Goal: Navigation & Orientation: Find specific page/section

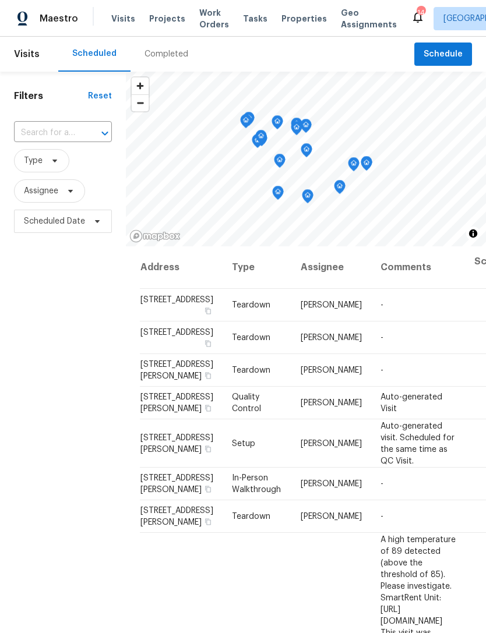
click at [168, 56] on div "Completed" at bounding box center [166, 54] width 44 height 12
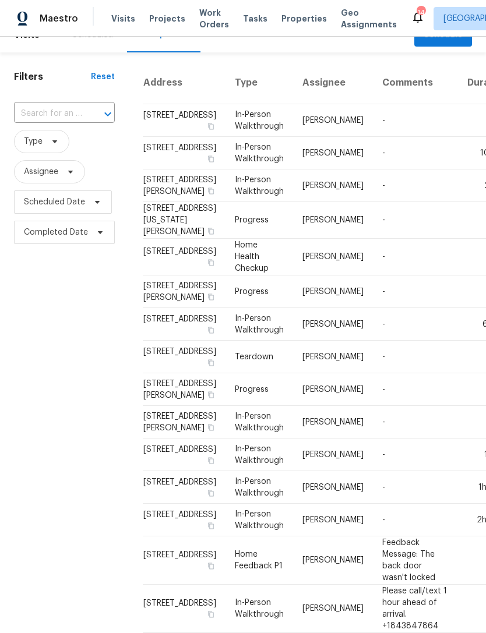
scroll to position [20, 0]
click at [291, 20] on span "Properties" at bounding box center [303, 19] width 45 height 12
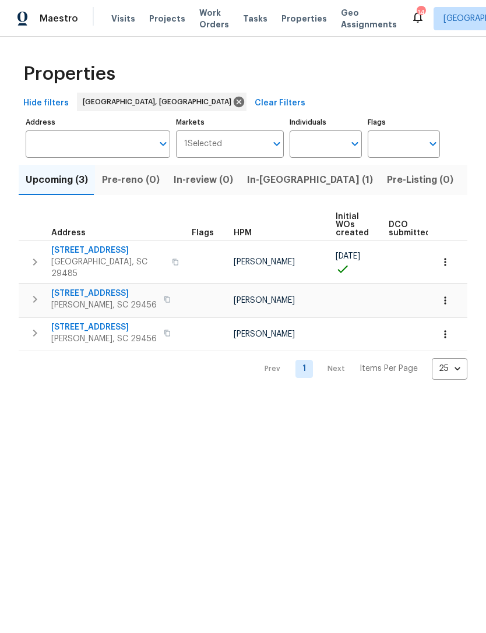
click at [206, 12] on span "Work Orders" at bounding box center [214, 18] width 30 height 23
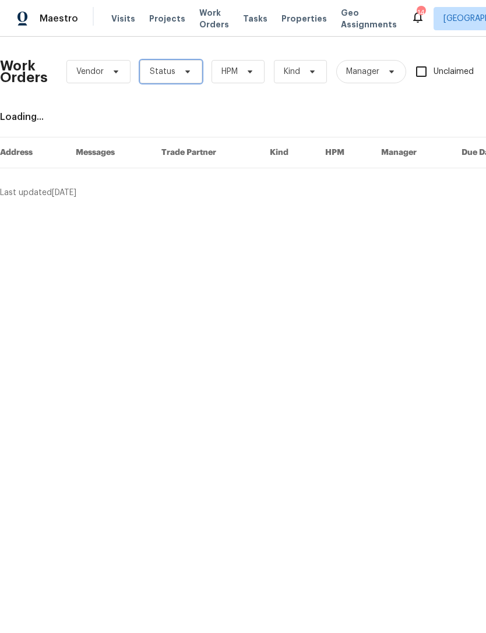
click at [185, 69] on icon at bounding box center [187, 71] width 9 height 9
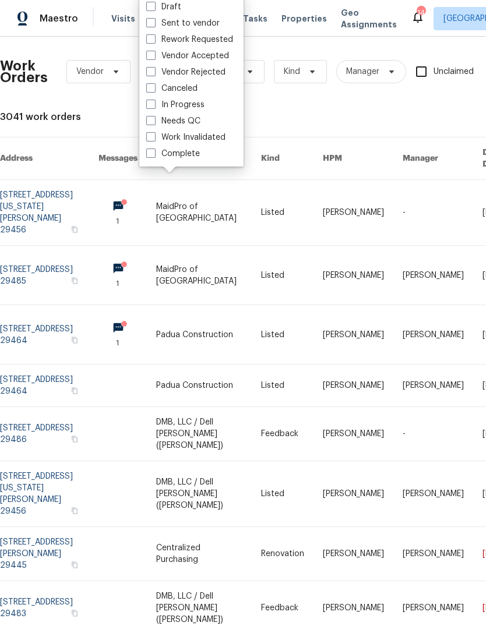
click at [152, 123] on span at bounding box center [150, 120] width 9 height 9
click at [152, 123] on input "Needs QC" at bounding box center [150, 119] width 8 height 8
checkbox input "true"
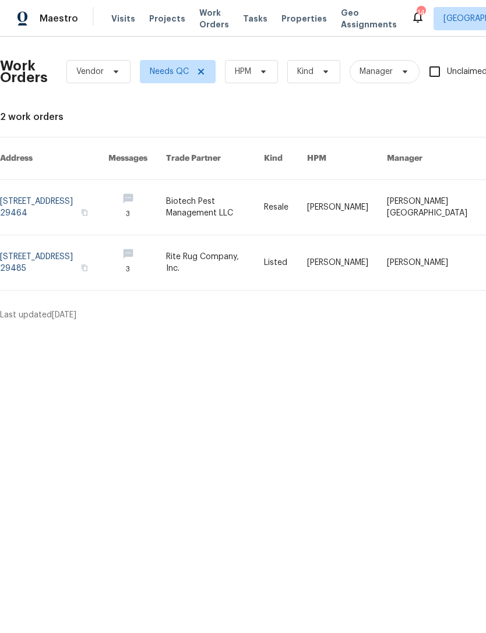
click at [114, 17] on span "Visits" at bounding box center [123, 19] width 24 height 12
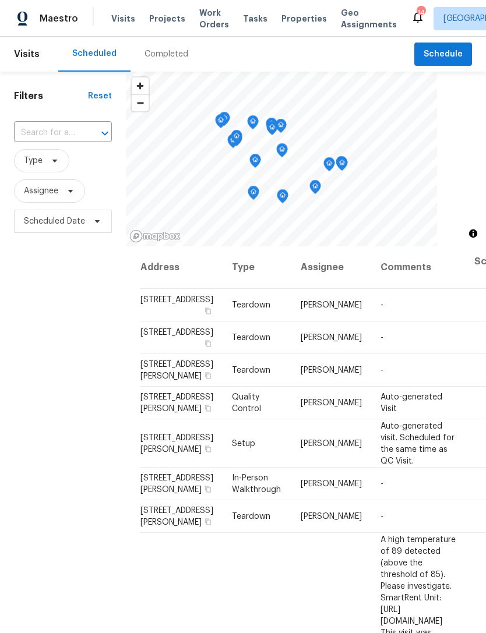
click at [282, 14] on span "Properties" at bounding box center [303, 19] width 45 height 12
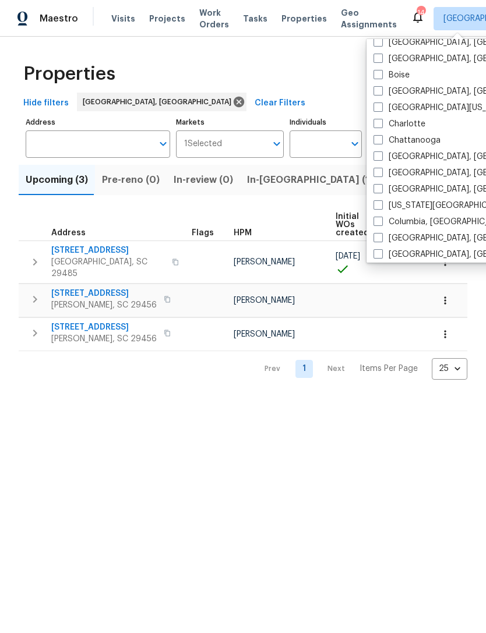
scroll to position [97, 0]
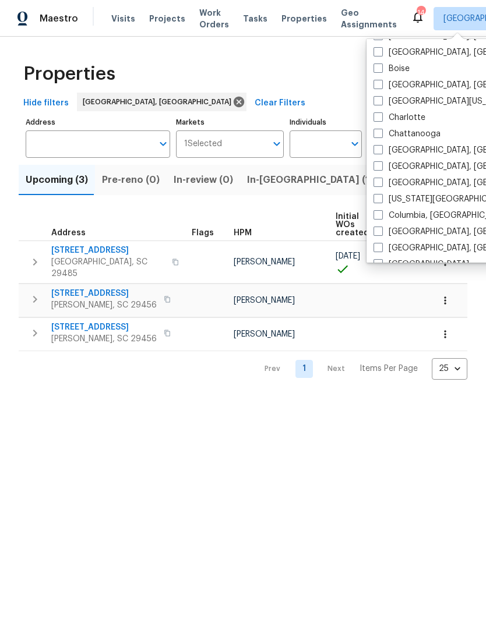
click at [382, 213] on span at bounding box center [377, 214] width 9 height 9
click at [381, 213] on input "Columbia, [GEOGRAPHIC_DATA]" at bounding box center [377, 214] width 8 height 8
checkbox input "true"
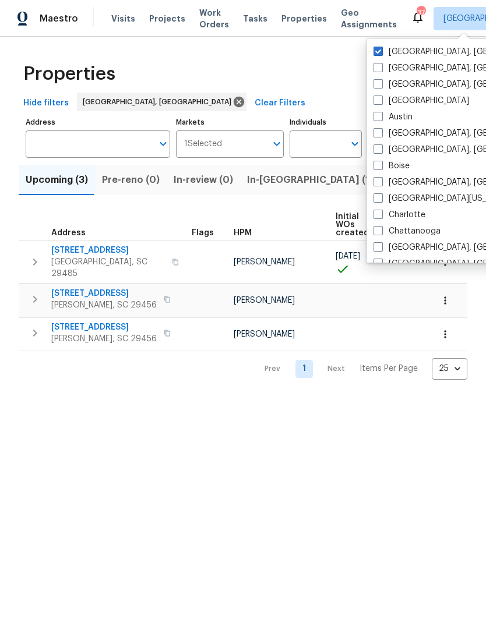
click at [383, 47] on label "[GEOGRAPHIC_DATA], [GEOGRAPHIC_DATA]" at bounding box center [463, 52] width 181 height 12
click at [381, 47] on input "[GEOGRAPHIC_DATA], [GEOGRAPHIC_DATA]" at bounding box center [377, 50] width 8 height 8
checkbox input "false"
click at [119, 15] on span "Visits" at bounding box center [123, 19] width 24 height 12
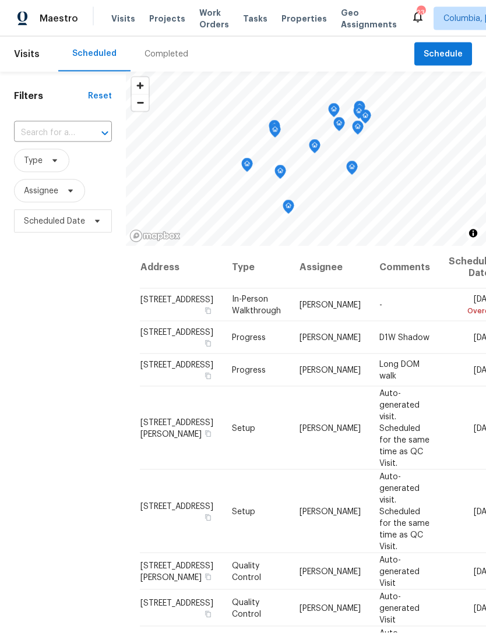
scroll to position [38, 0]
click at [164, 48] on div "Completed" at bounding box center [166, 54] width 44 height 12
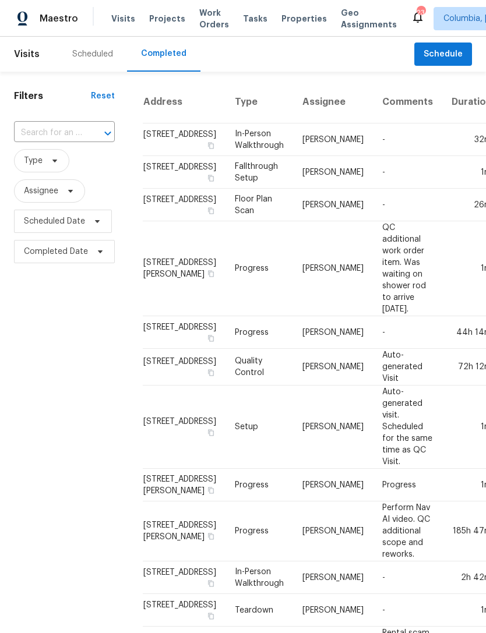
click at [91, 58] on div "Scheduled" at bounding box center [92, 54] width 41 height 12
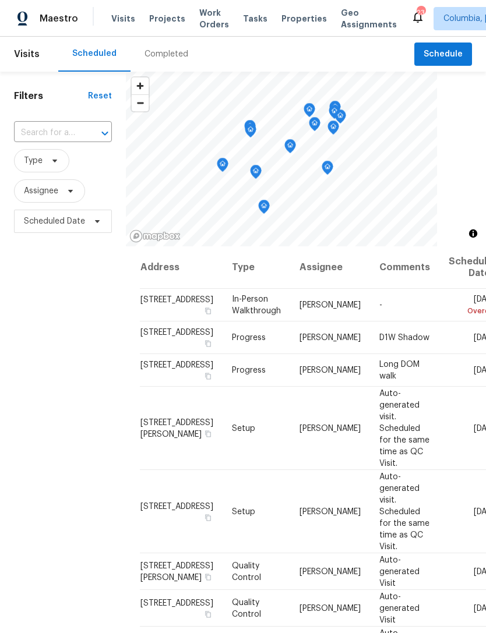
scroll to position [1, 0]
click at [282, 21] on span "Properties" at bounding box center [303, 19] width 45 height 12
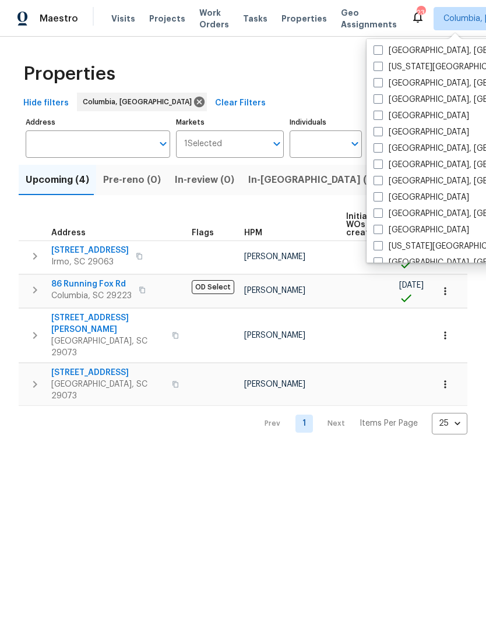
scroll to position [245, 0]
click at [376, 179] on span at bounding box center [377, 180] width 9 height 9
click at [376, 179] on input "[GEOGRAPHIC_DATA], [GEOGRAPHIC_DATA]" at bounding box center [377, 180] width 8 height 8
checkbox input "true"
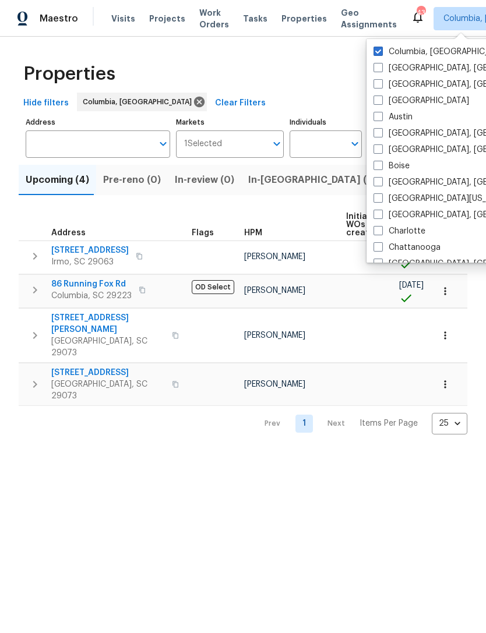
click at [377, 43] on div "[GEOGRAPHIC_DATA], [GEOGRAPHIC_DATA] [GEOGRAPHIC_DATA], [GEOGRAPHIC_DATA] [GEOG…" at bounding box center [487, 151] width 242 height 224
click at [379, 52] on span at bounding box center [377, 51] width 9 height 9
click at [379, 52] on input "Columbia, [GEOGRAPHIC_DATA]" at bounding box center [377, 50] width 8 height 8
checkbox input "false"
click at [111, 19] on span "Visits" at bounding box center [123, 19] width 24 height 12
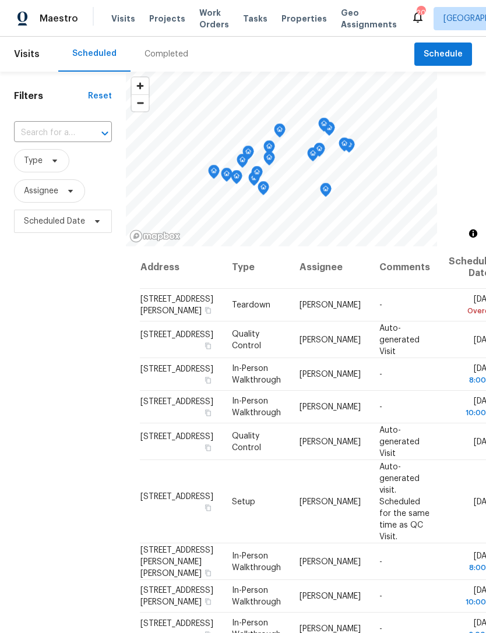
click at [156, 59] on div "Completed" at bounding box center [166, 54] width 44 height 12
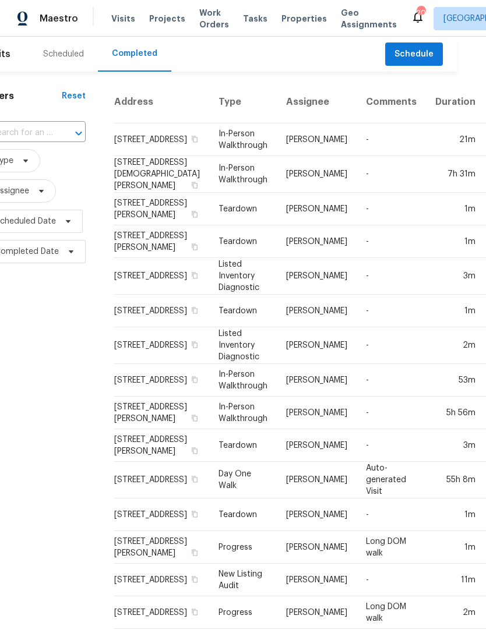
scroll to position [0, 29]
click at [284, 20] on span "Properties" at bounding box center [303, 19] width 45 height 12
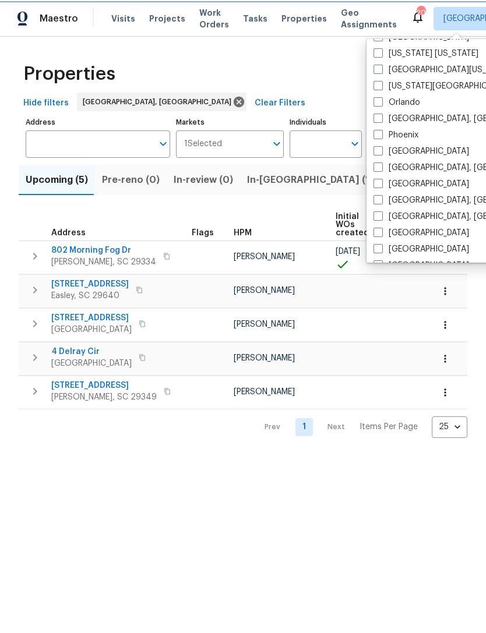
scroll to position [603, 0]
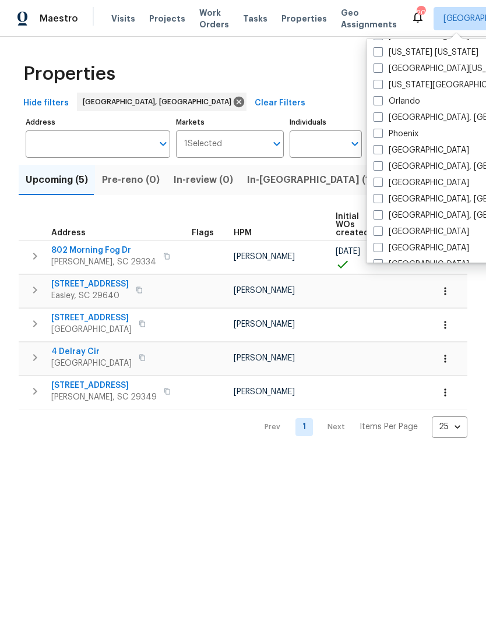
click at [377, 182] on span at bounding box center [377, 182] width 9 height 9
click at [377, 182] on input "[GEOGRAPHIC_DATA]" at bounding box center [377, 181] width 8 height 8
checkbox input "true"
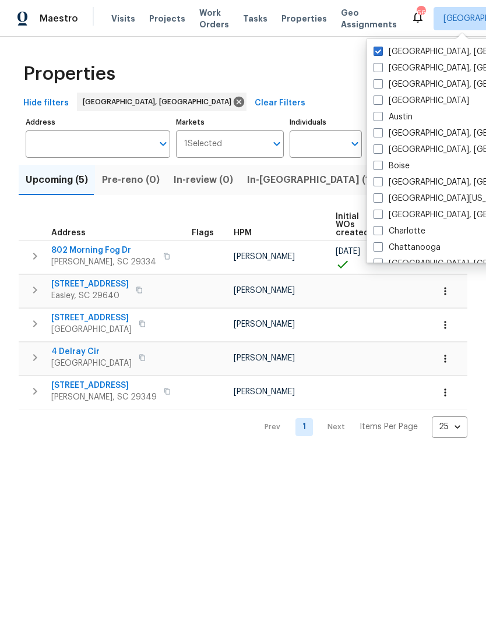
click at [374, 41] on div "[GEOGRAPHIC_DATA], [GEOGRAPHIC_DATA] [GEOGRAPHIC_DATA], [GEOGRAPHIC_DATA] [GEOG…" at bounding box center [487, 151] width 242 height 224
click at [377, 51] on span at bounding box center [377, 51] width 9 height 9
click at [377, 51] on input "[GEOGRAPHIC_DATA], [GEOGRAPHIC_DATA]" at bounding box center [377, 50] width 8 height 8
checkbox input "false"
click at [124, 18] on span "Visits" at bounding box center [123, 19] width 24 height 12
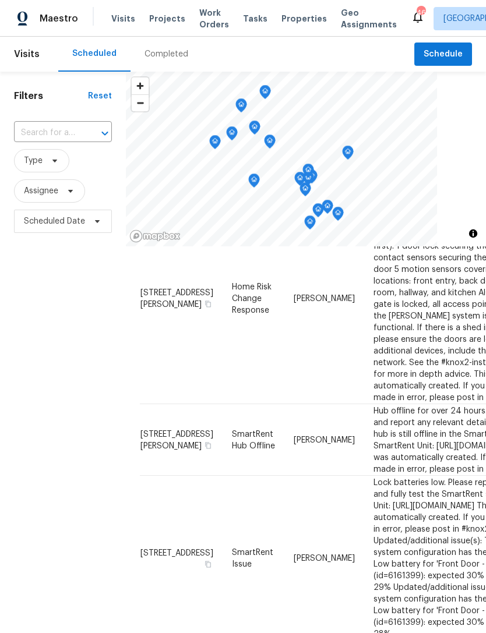
scroll to position [842, 0]
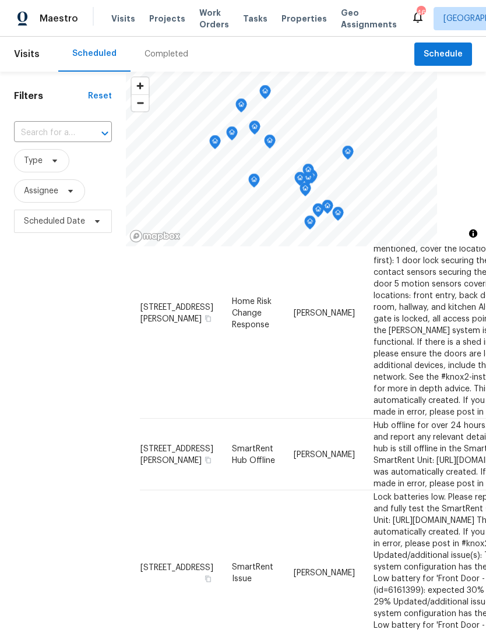
click at [164, 68] on div "Completed" at bounding box center [166, 54] width 72 height 35
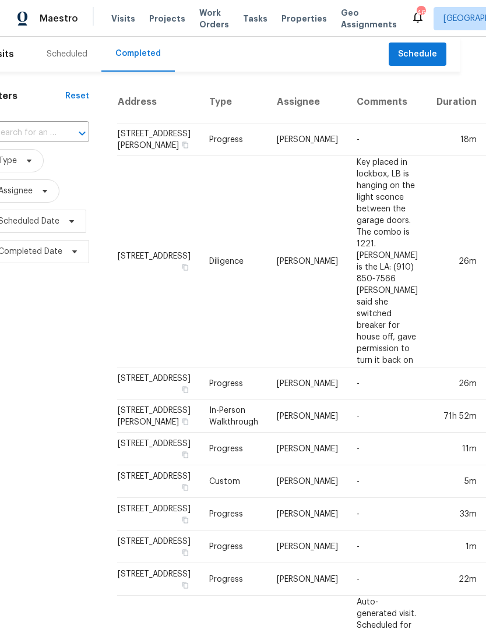
scroll to position [0, 26]
click at [443, 22] on span "[GEOGRAPHIC_DATA]" at bounding box center [483, 19] width 80 height 12
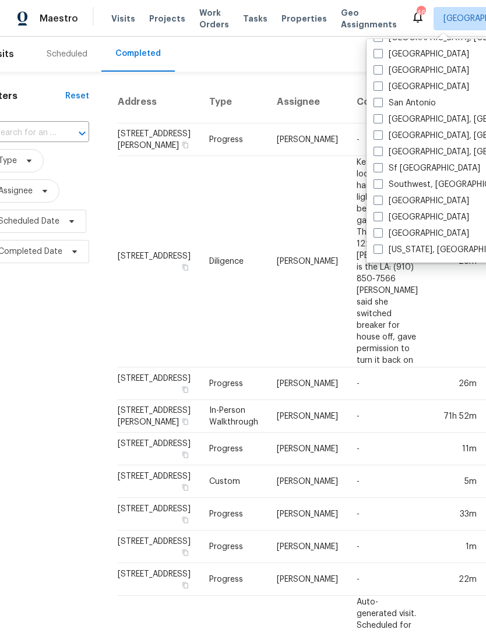
scroll to position [780, 0]
click at [374, 250] on span at bounding box center [377, 249] width 9 height 9
click at [374, 250] on input "[US_STATE], [GEOGRAPHIC_DATA]" at bounding box center [377, 248] width 8 height 8
checkbox input "true"
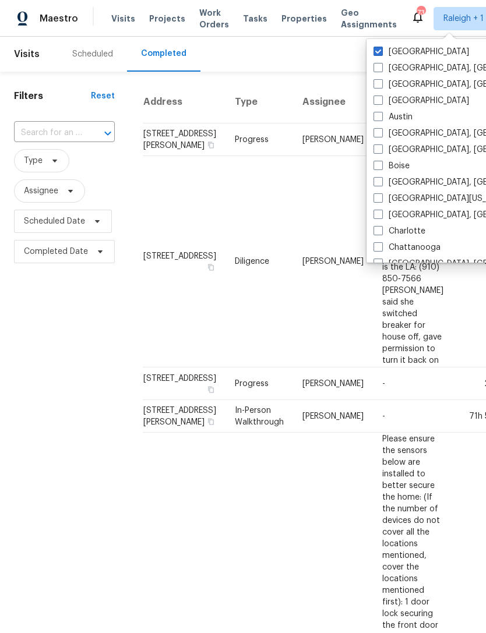
click at [377, 41] on div "[GEOGRAPHIC_DATA] [GEOGRAPHIC_DATA], [GEOGRAPHIC_DATA] [GEOGRAPHIC_DATA], [GEOG…" at bounding box center [487, 151] width 242 height 224
click at [370, 49] on div "[GEOGRAPHIC_DATA]" at bounding box center [487, 52] width 235 height 16
click at [376, 56] on label "[GEOGRAPHIC_DATA]" at bounding box center [421, 52] width 96 height 12
click at [376, 54] on input "[GEOGRAPHIC_DATA]" at bounding box center [377, 50] width 8 height 8
checkbox input "false"
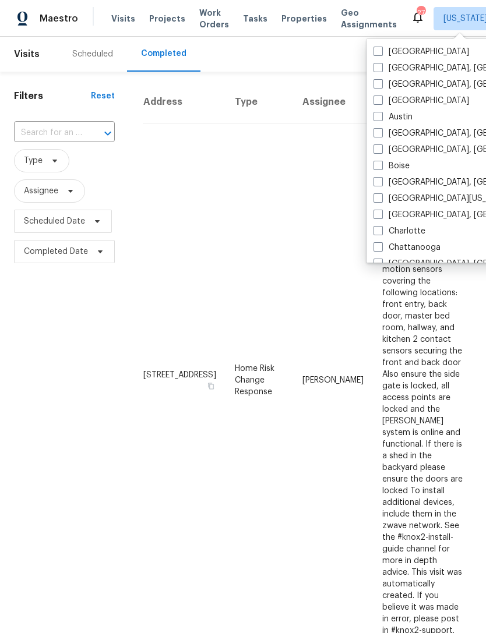
click at [281, 13] on span "Properties" at bounding box center [303, 19] width 45 height 12
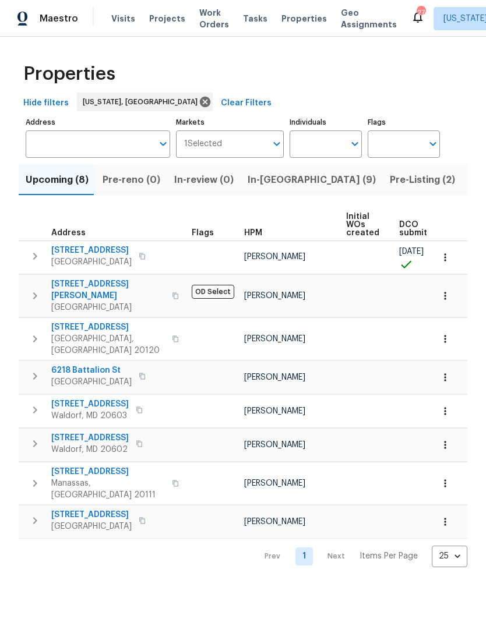
click at [119, 15] on span "Visits" at bounding box center [123, 19] width 24 height 12
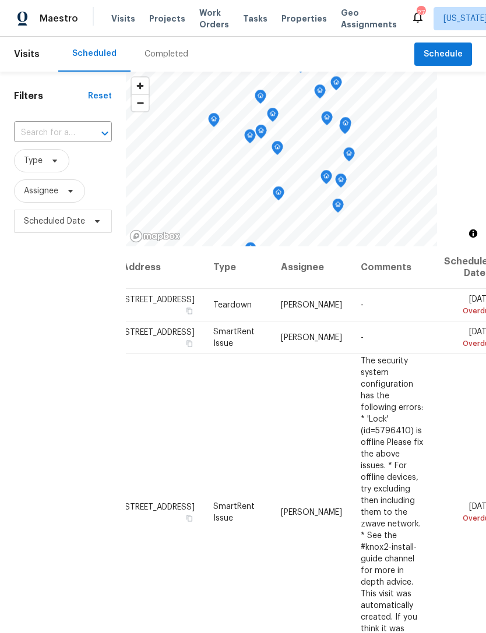
click at [164, 59] on div "Completed" at bounding box center [166, 54] width 44 height 12
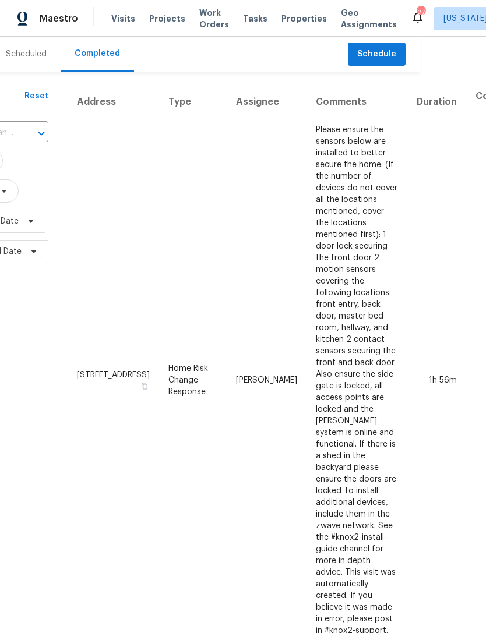
scroll to position [0, 67]
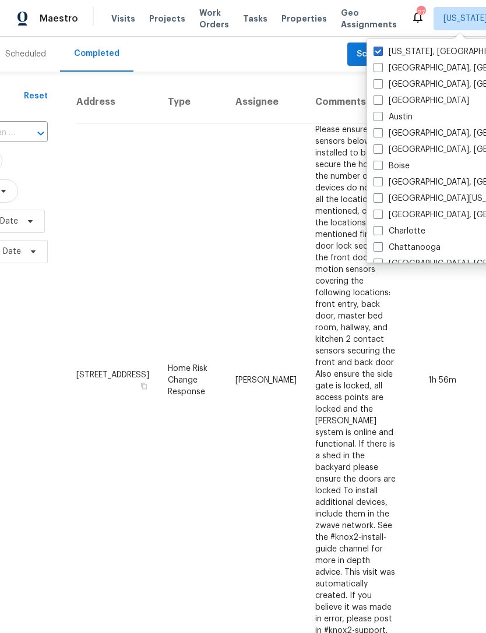
click at [379, 213] on span at bounding box center [377, 214] width 9 height 9
click at [379, 213] on input "[GEOGRAPHIC_DATA], [GEOGRAPHIC_DATA]" at bounding box center [377, 213] width 8 height 8
checkbox input "true"
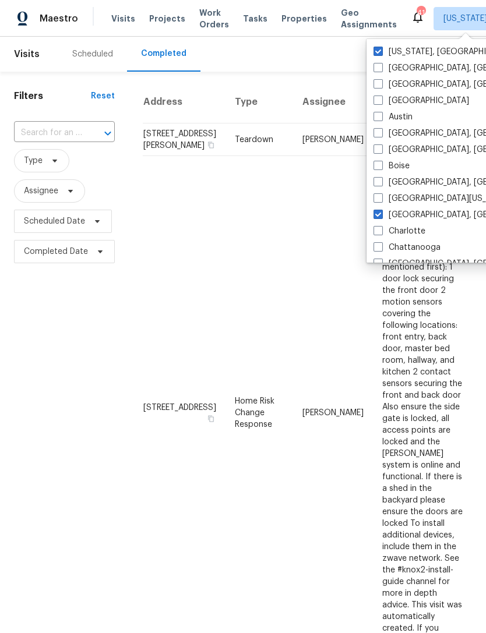
click at [384, 47] on label "[US_STATE], [GEOGRAPHIC_DATA]" at bounding box center [445, 52] width 144 height 12
click at [381, 47] on input "[US_STATE], [GEOGRAPHIC_DATA]" at bounding box center [377, 50] width 8 height 8
checkbox input "false"
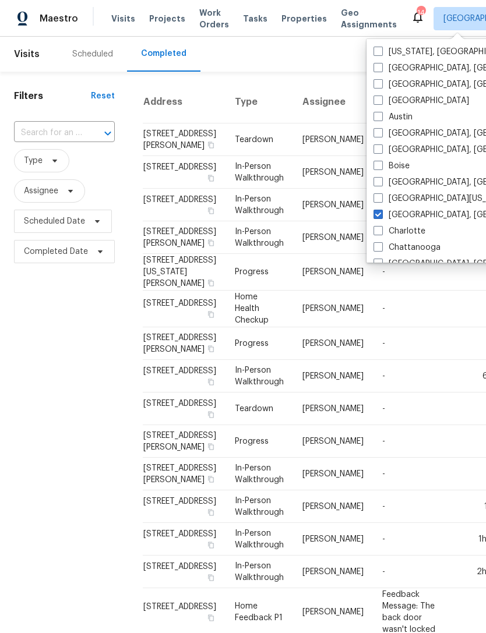
click at [76, 56] on div "Scheduled" at bounding box center [92, 54] width 41 height 12
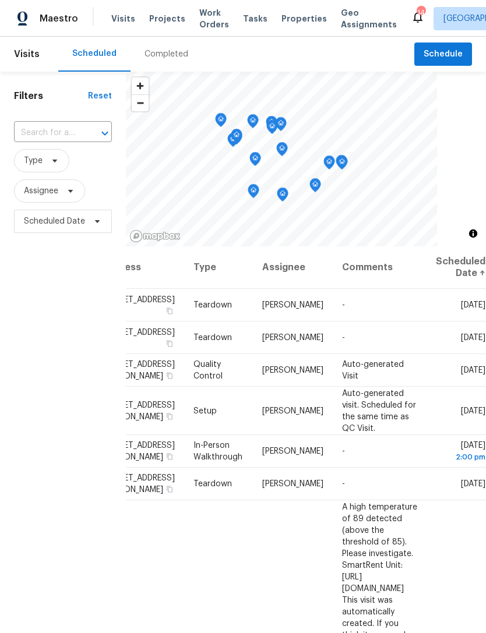
scroll to position [0, 39]
click at [155, 52] on div "Completed" at bounding box center [166, 54] width 44 height 12
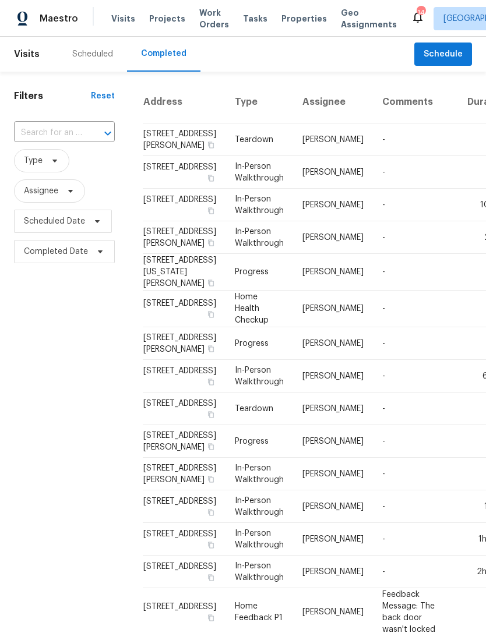
click at [289, 20] on span "Properties" at bounding box center [303, 19] width 45 height 12
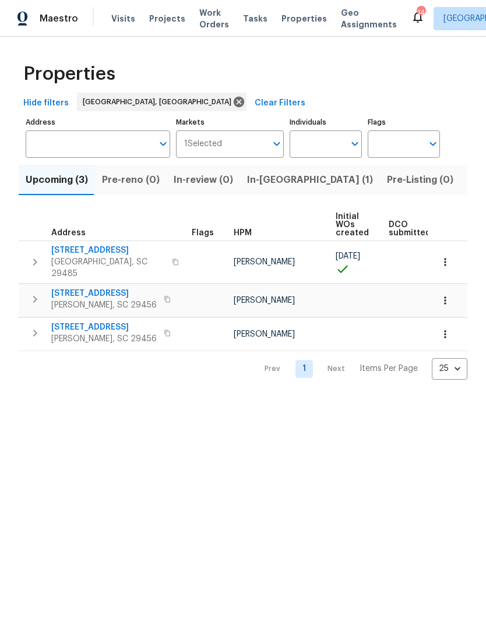
click at [467, 178] on span "Listed (17)" at bounding box center [491, 180] width 48 height 16
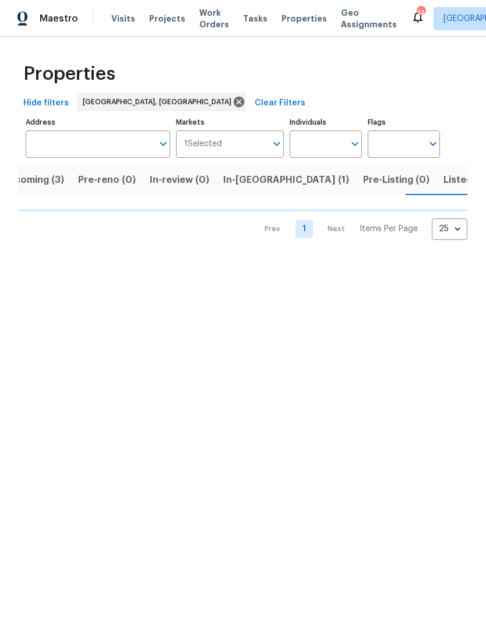
scroll to position [0, 24]
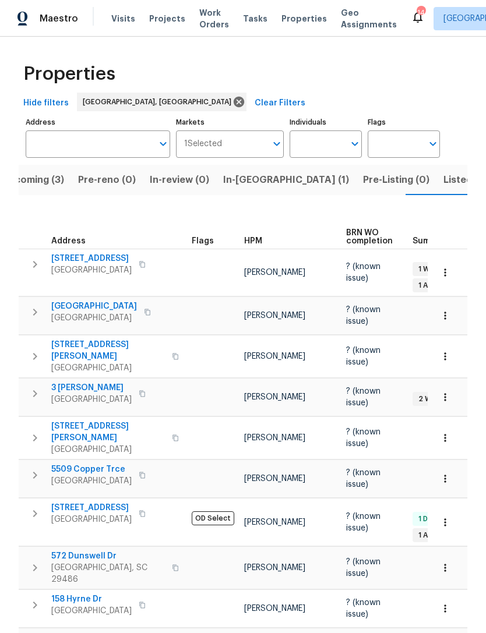
click at [281, 19] on span "Properties" at bounding box center [303, 19] width 45 height 12
click at [291, 24] on span "Properties" at bounding box center [303, 19] width 45 height 12
click at [122, 16] on span "Visits" at bounding box center [123, 19] width 24 height 12
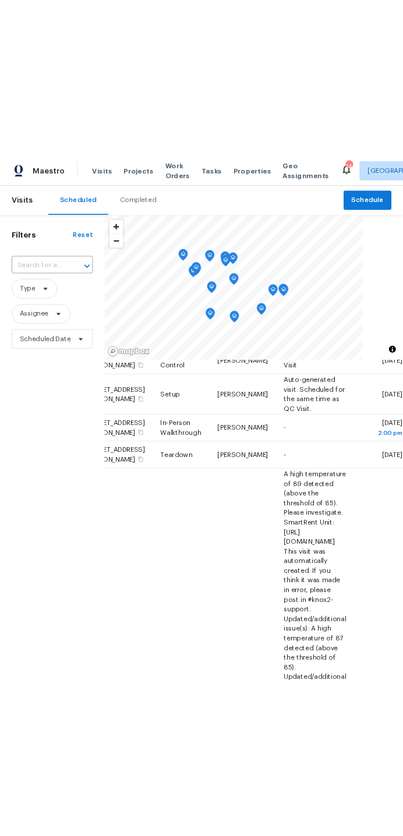
scroll to position [124, 79]
